Goal: Information Seeking & Learning: Get advice/opinions

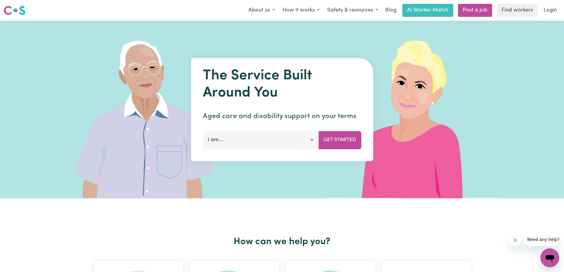
click at [313, 141] on button "I am..." at bounding box center [261, 140] width 116 height 18
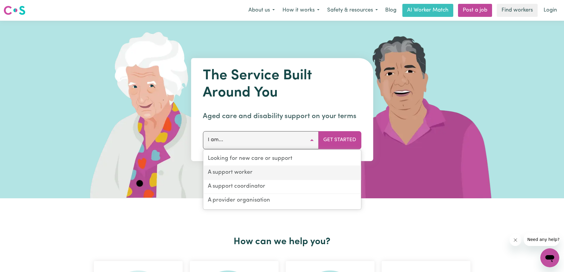
click at [249, 175] on link "A support worker" at bounding box center [282, 173] width 158 height 14
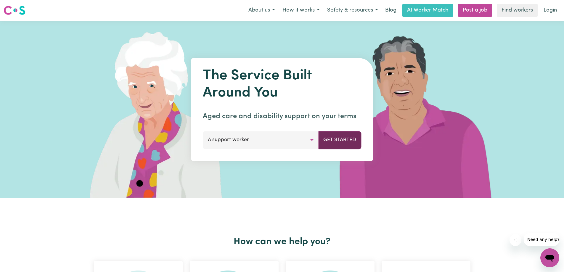
click at [332, 138] on button "Get Started" at bounding box center [339, 140] width 43 height 18
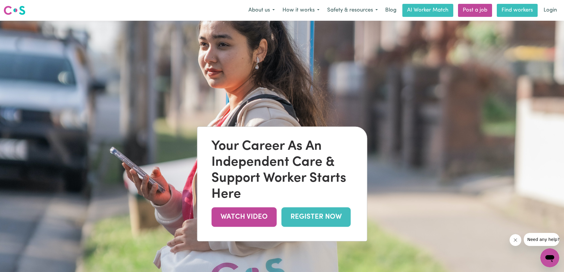
click at [512, 8] on link "Find workers" at bounding box center [516, 10] width 41 height 13
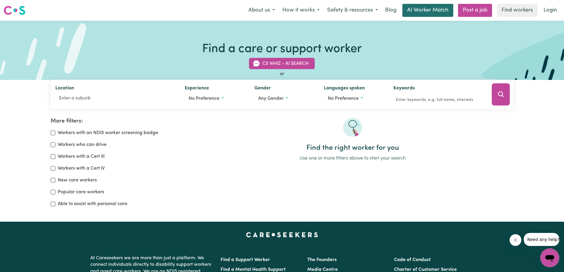
click at [440, 10] on link "AI Worker Match" at bounding box center [427, 10] width 51 height 13
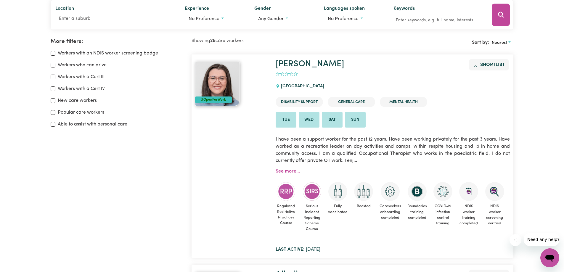
scroll to position [69, 0]
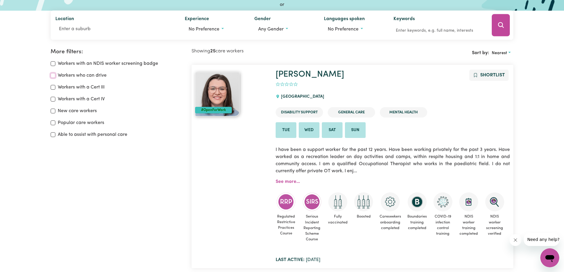
click at [53, 76] on input "Workers who can drive" at bounding box center [53, 75] width 5 height 5
checkbox input "true"
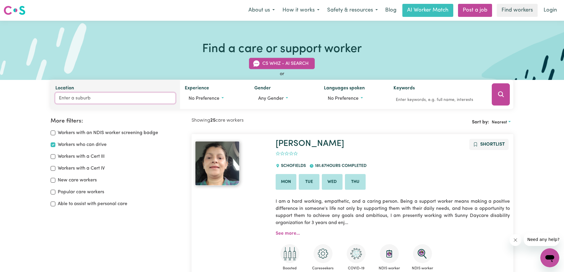
click at [90, 97] on input "Location" at bounding box center [115, 98] width 120 height 11
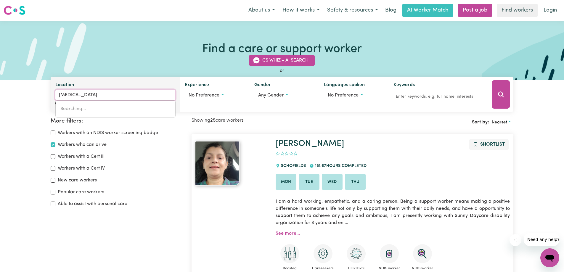
type input "caulf"
type input "[PERSON_NAME][GEOGRAPHIC_DATA], 3162"
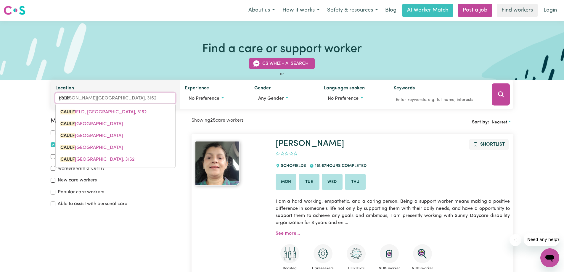
type input "caulfi"
type input "[PERSON_NAME][GEOGRAPHIC_DATA], 3162"
type input "caulfie"
type input "[PERSON_NAME][GEOGRAPHIC_DATA], 3162"
type input "caulfiel"
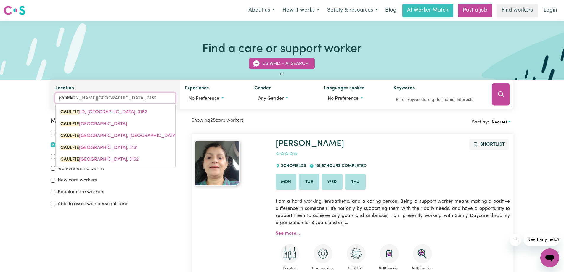
type input "[PERSON_NAME][GEOGRAPHIC_DATA], 3162"
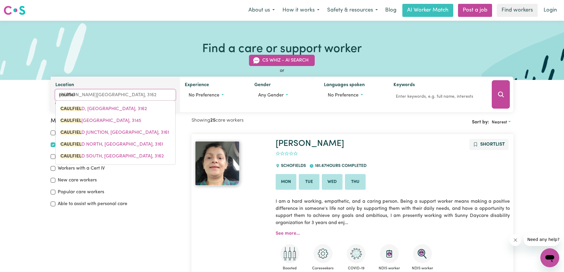
type input "caulfield"
type input "[PERSON_NAME][GEOGRAPHIC_DATA], 3162"
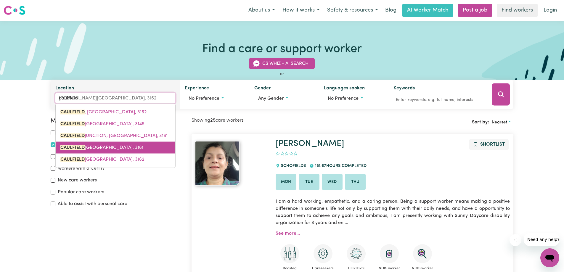
click at [98, 144] on link "CAULFIELD NORTH, [GEOGRAPHIC_DATA], 3161" at bounding box center [116, 148] width 120 height 12
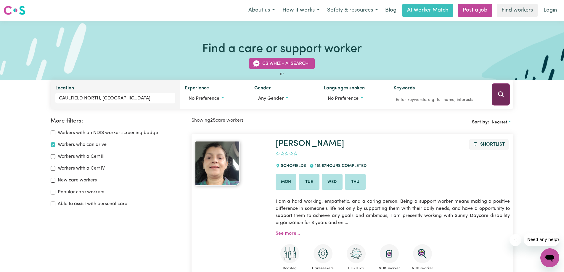
click at [498, 97] on icon "Search" at bounding box center [500, 94] width 7 height 7
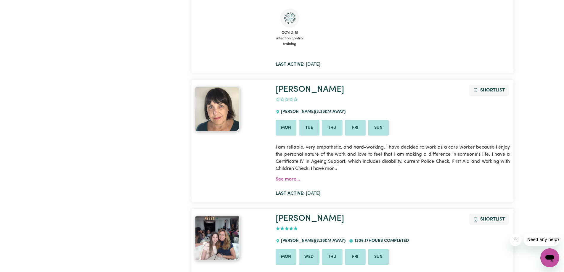
scroll to position [365, 0]
click at [291, 179] on link "See more..." at bounding box center [287, 179] width 24 height 5
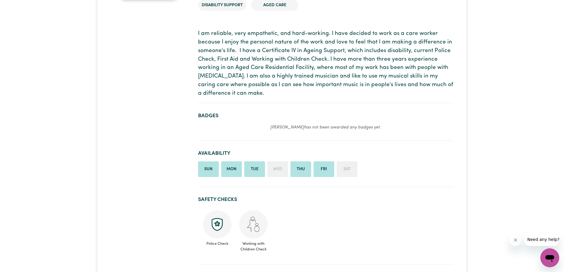
scroll to position [59, 0]
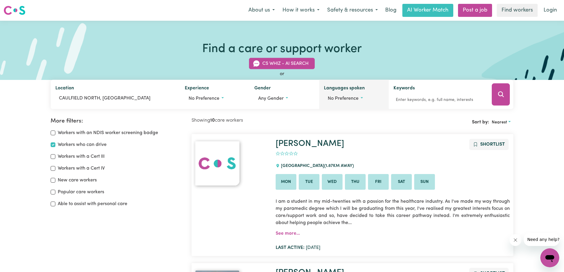
click at [354, 98] on span "No preference" at bounding box center [342, 98] width 31 height 5
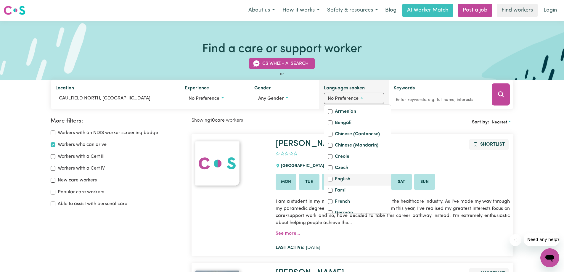
scroll to position [89, 0]
click at [330, 181] on div "Greek" at bounding box center [356, 177] width 59 height 8
click at [330, 179] on input "Greek" at bounding box center [329, 176] width 5 height 5
checkbox input "true"
checkbox input "false"
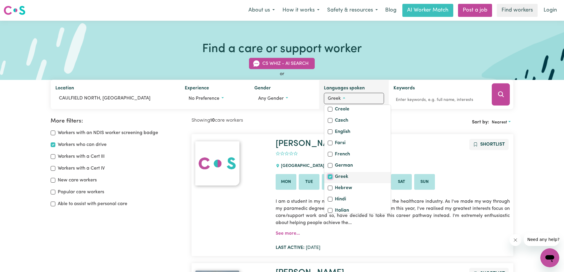
click at [330, 179] on input "Greek" at bounding box center [329, 176] width 5 height 5
checkbox input "false"
checkbox input "true"
click at [330, 179] on input "Greek" at bounding box center [329, 176] width 5 height 5
checkbox input "true"
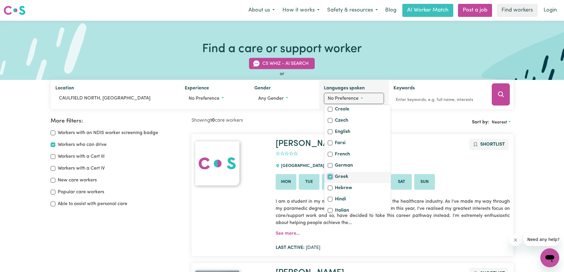
checkbox input "false"
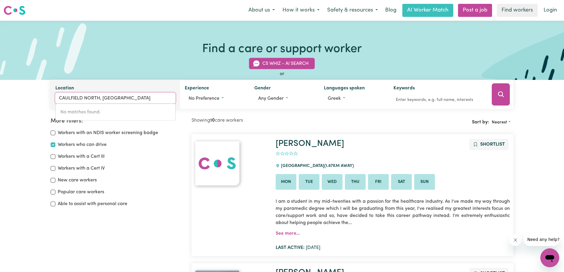
click at [112, 99] on input "CAULFIELD NORTH, [GEOGRAPHIC_DATA]" at bounding box center [115, 98] width 120 height 11
drag, startPoint x: 141, startPoint y: 100, endPoint x: 0, endPoint y: 91, distance: 140.8
click at [0, 91] on div "CS Whiz - AI Search or Location [GEOGRAPHIC_DATA], [GEOGRAPHIC_DATA] No matches…" at bounding box center [282, 80] width 564 height 58
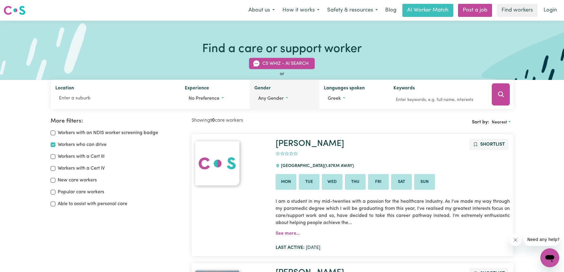
click at [280, 99] on span "Any gender" at bounding box center [270, 98] width 25 height 5
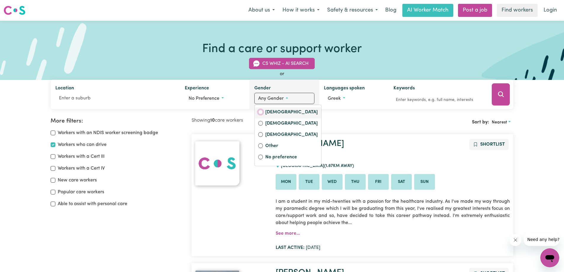
click at [259, 113] on input "[DEMOGRAPHIC_DATA]" at bounding box center [260, 112] width 5 height 5
radio input "true"
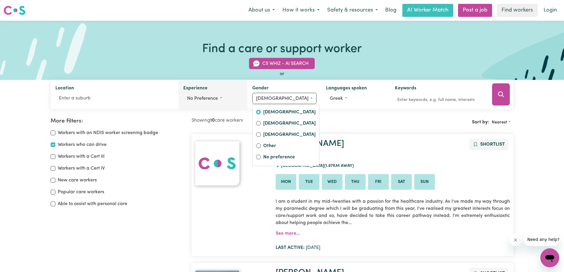
click at [221, 98] on button "No preference" at bounding box center [212, 98] width 59 height 11
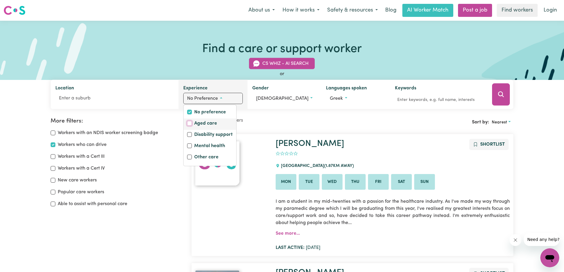
click at [191, 123] on input "Aged care" at bounding box center [189, 123] width 5 height 5
checkbox input "true"
click at [506, 99] on button "Search" at bounding box center [501, 94] width 18 height 22
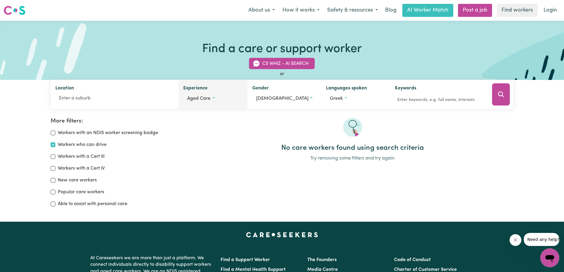
click at [202, 98] on span "Aged care" at bounding box center [198, 98] width 23 height 5
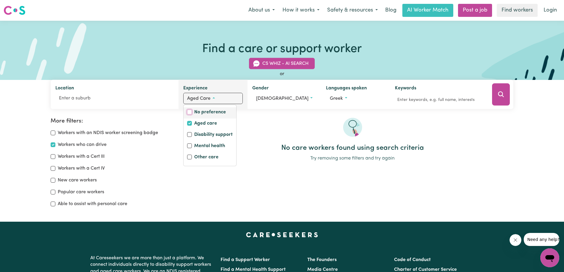
click at [192, 112] on input "No preference" at bounding box center [189, 112] width 5 height 5
checkbox input "true"
checkbox input "false"
click at [288, 187] on div "No care workers found using search criteria Try removing some filters and try a…" at bounding box center [352, 165] width 329 height 94
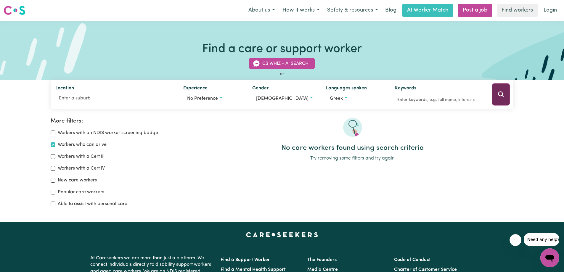
click at [500, 96] on icon "Search" at bounding box center [500, 94] width 7 height 7
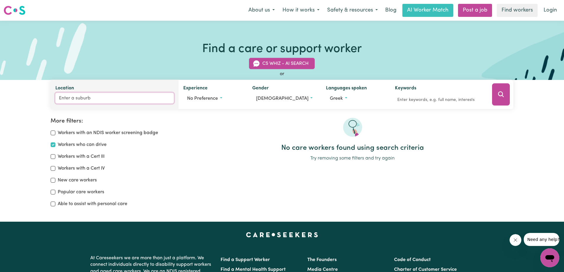
click at [113, 100] on input "Location" at bounding box center [114, 98] width 119 height 11
click at [75, 98] on input "Location" at bounding box center [114, 98] width 119 height 11
type input "[PERSON_NAME]"
type input "melALEUCA, [GEOGRAPHIC_DATA], 6079"
type input "melb"
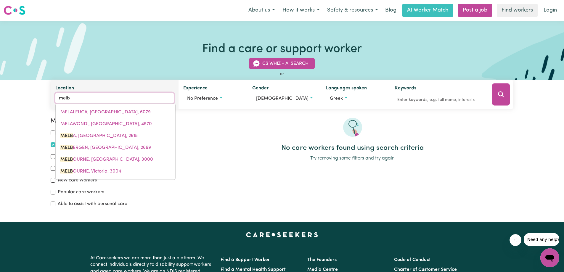
type input "[PERSON_NAME], [GEOGRAPHIC_DATA], 2615"
type input "melbo"
type input "melbou"
type input "melbouRNE, [GEOGRAPHIC_DATA], 3000"
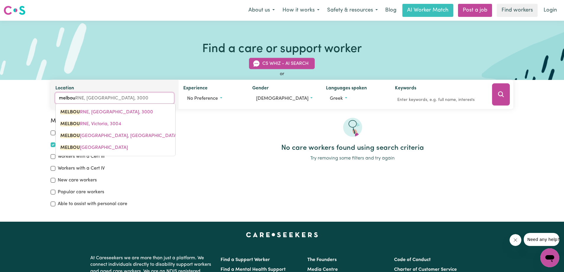
type input "melbour"
type input "melbourNE, [GEOGRAPHIC_DATA], 3000"
type input "melbourn"
type input "melbournE, [GEOGRAPHIC_DATA], 3000"
type input "[GEOGRAPHIC_DATA]"
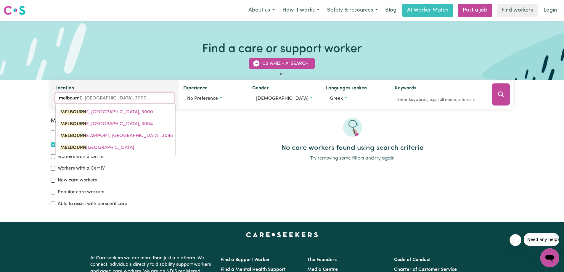
type input "[GEOGRAPHIC_DATA], [GEOGRAPHIC_DATA], 3000"
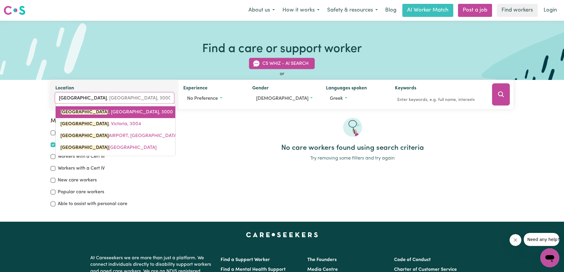
click at [94, 114] on span "[GEOGRAPHIC_DATA] , [GEOGRAPHIC_DATA], 3000" at bounding box center [116, 112] width 112 height 5
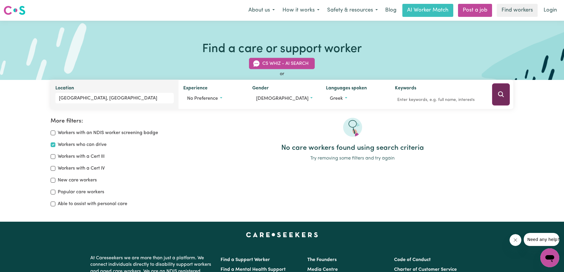
click at [499, 98] on icon "Search" at bounding box center [500, 94] width 7 height 7
click at [222, 101] on button "No preference" at bounding box center [212, 98] width 59 height 11
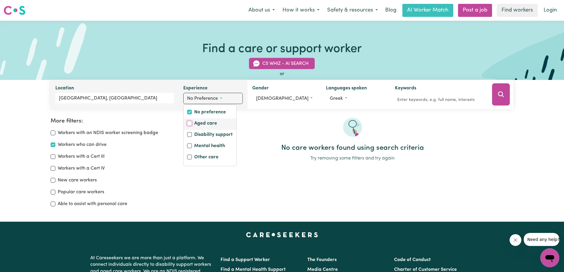
click at [190, 124] on input "Aged care" at bounding box center [189, 123] width 5 height 5
checkbox input "true"
checkbox input "false"
click at [501, 96] on icon "Search" at bounding box center [501, 94] width 6 height 6
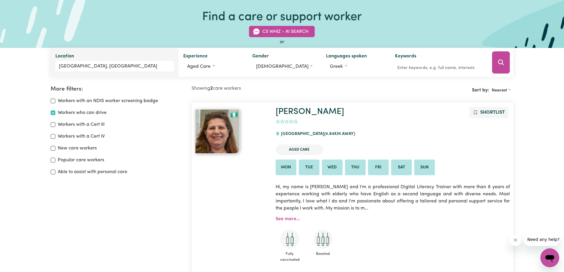
scroll to position [69, 0]
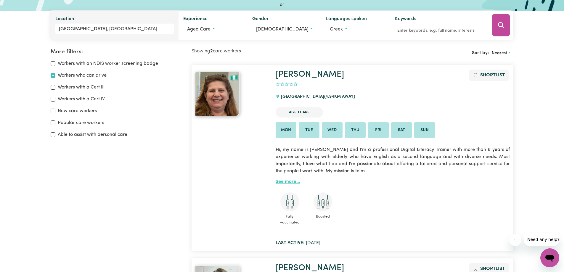
click at [288, 181] on link "See more..." at bounding box center [287, 181] width 24 height 5
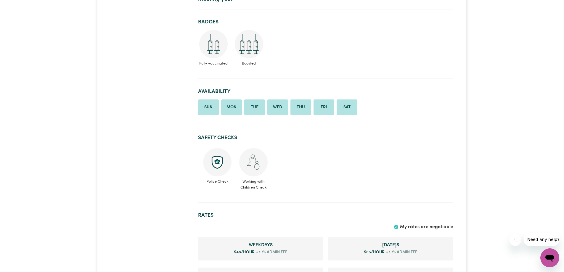
scroll to position [178, 0]
